Goal: Transaction & Acquisition: Book appointment/travel/reservation

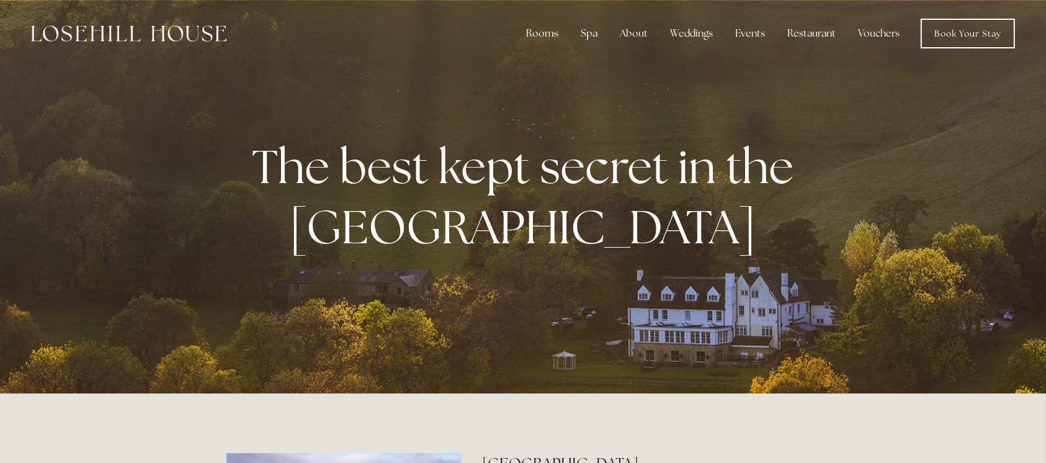
drag, startPoint x: 1050, startPoint y: 57, endPoint x: 1058, endPoint y: 48, distance: 11.9
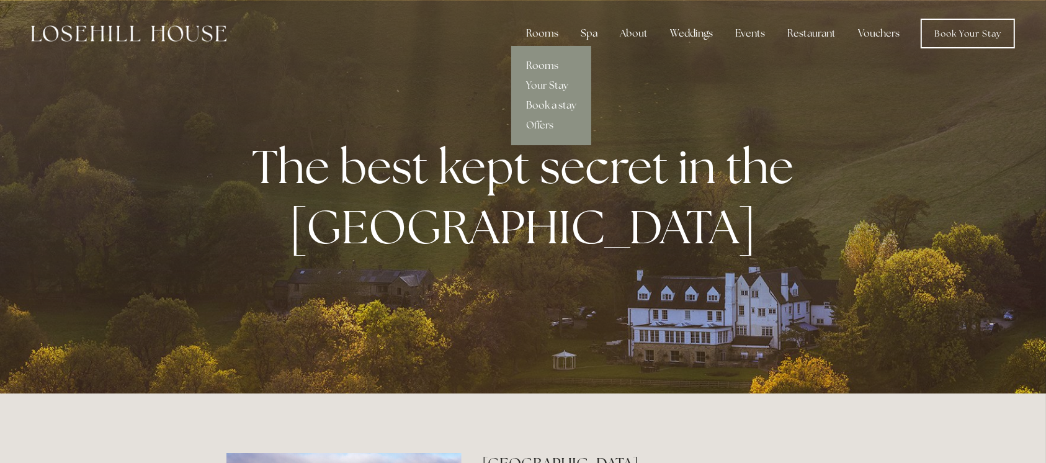
click at [547, 61] on link "Rooms" at bounding box center [551, 66] width 80 height 20
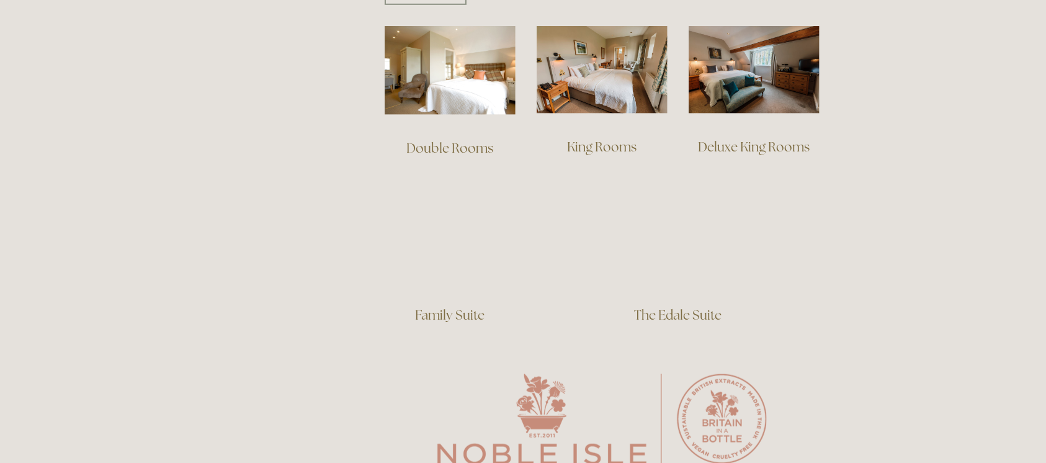
scroll to position [848, 0]
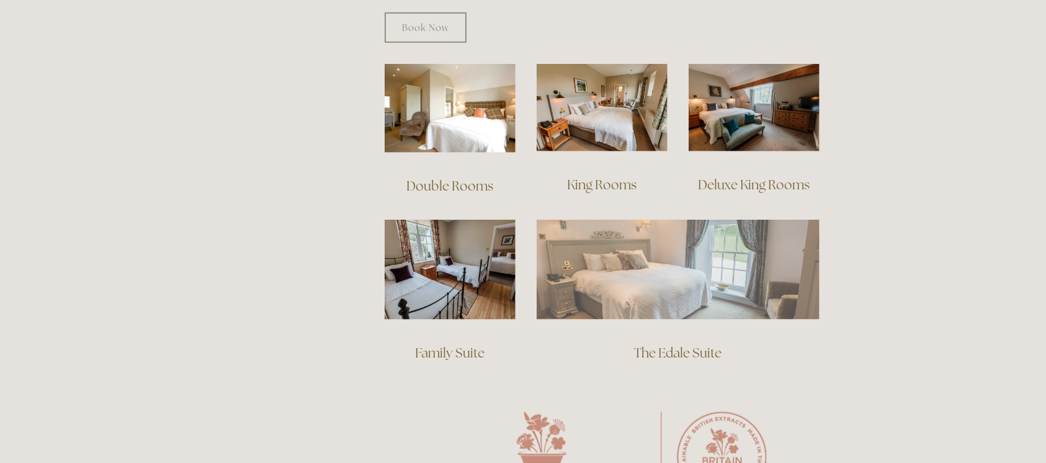
click at [636, 259] on img at bounding box center [678, 269] width 283 height 99
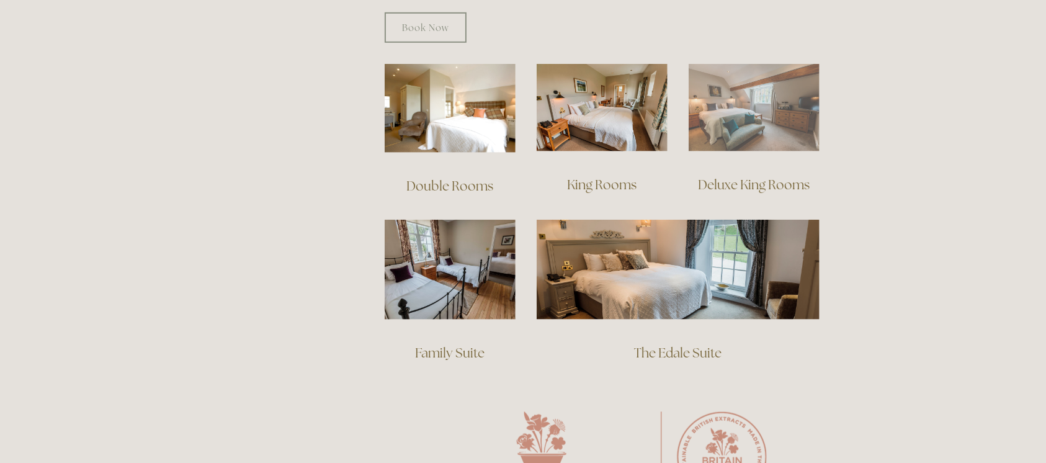
click at [735, 106] on img at bounding box center [754, 107] width 131 height 87
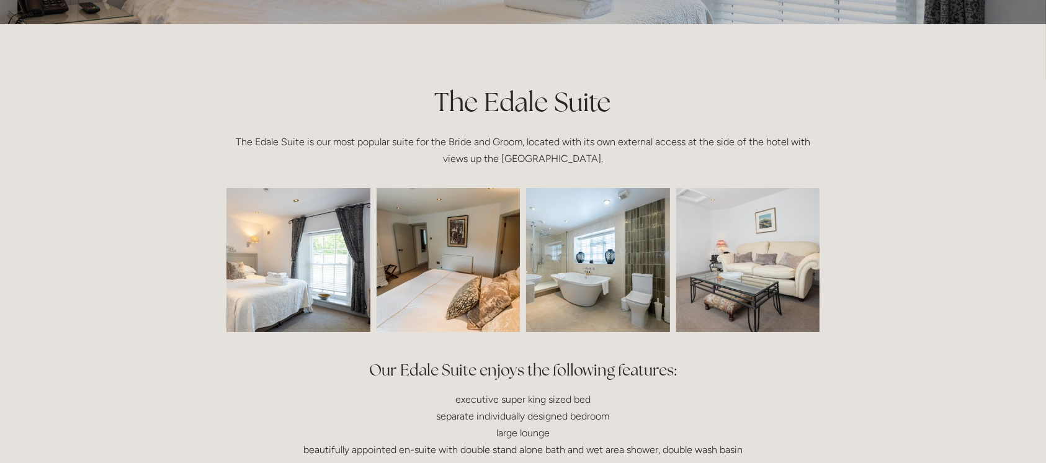
scroll to position [253, 0]
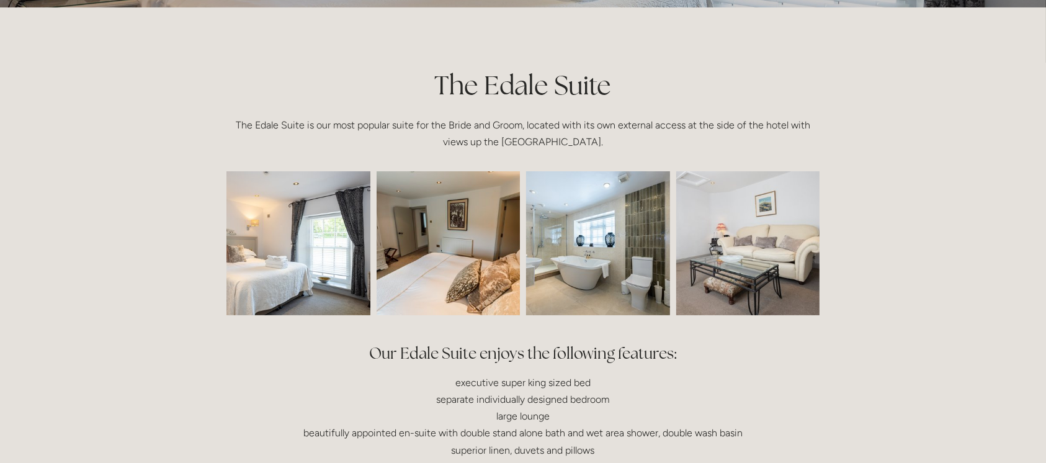
click at [329, 256] on img at bounding box center [269, 243] width 216 height 144
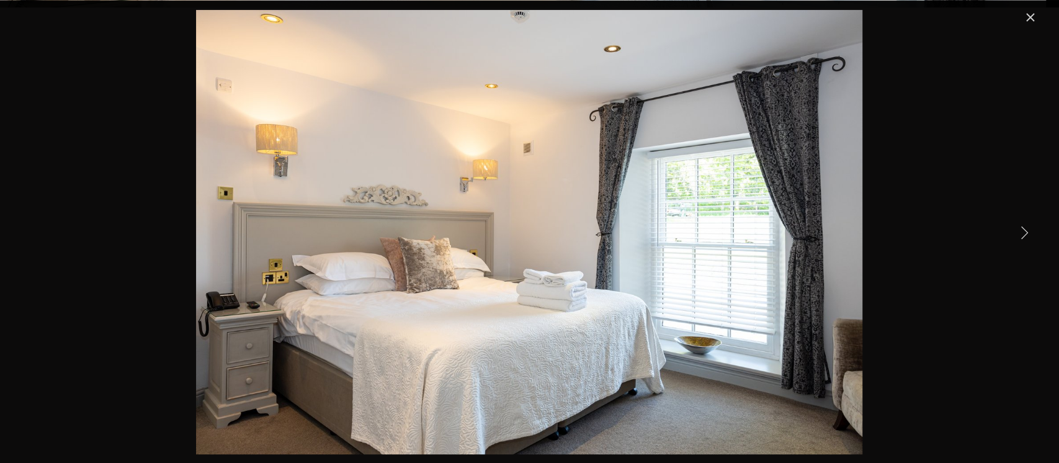
click at [1026, 228] on link "Next Item" at bounding box center [1024, 231] width 27 height 27
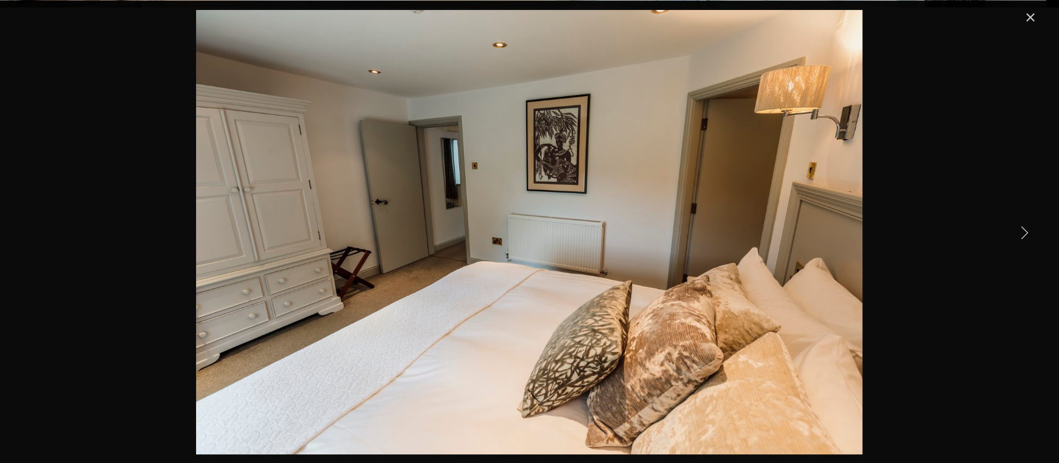
click at [1026, 228] on link "Next Item" at bounding box center [1024, 231] width 27 height 27
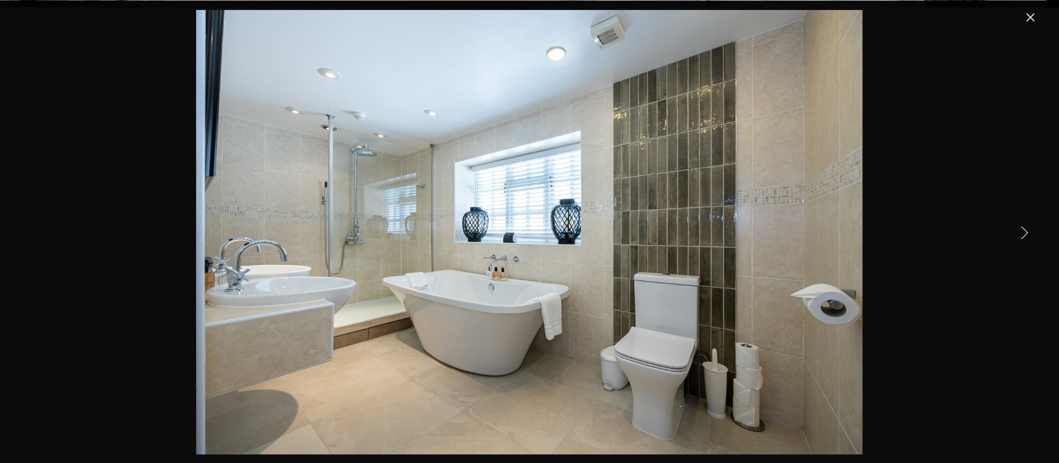
click at [1026, 228] on link "Next Item" at bounding box center [1024, 231] width 27 height 27
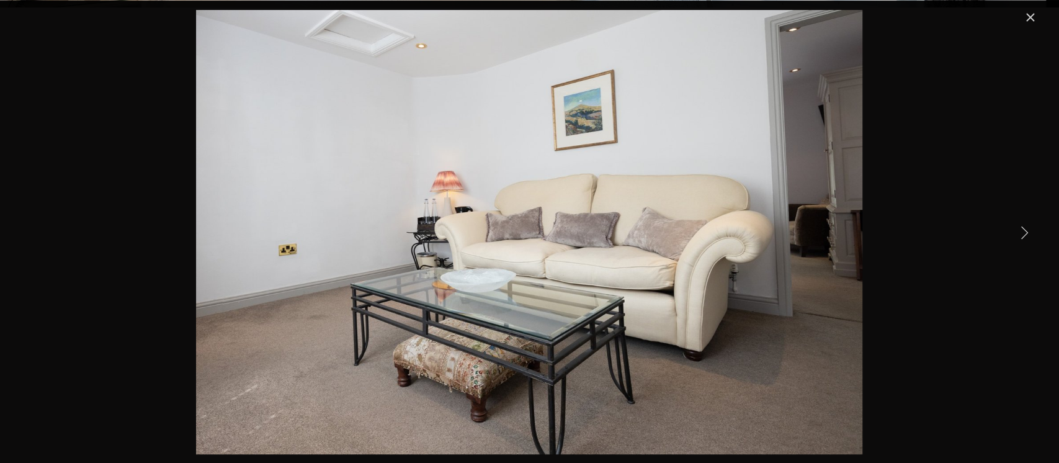
click at [1026, 228] on link "Next Item" at bounding box center [1024, 231] width 27 height 27
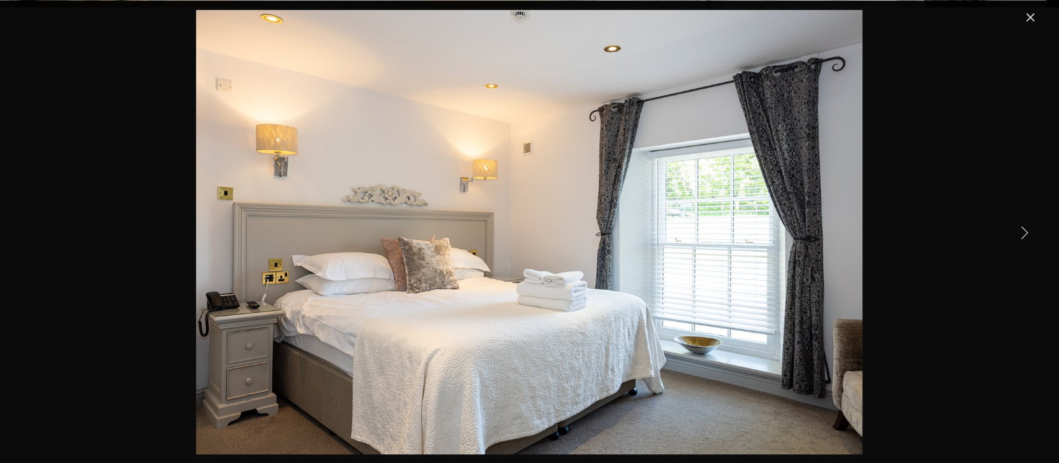
click at [1028, 20] on link "Close" at bounding box center [1030, 17] width 15 height 15
